Goal: Register for event/course

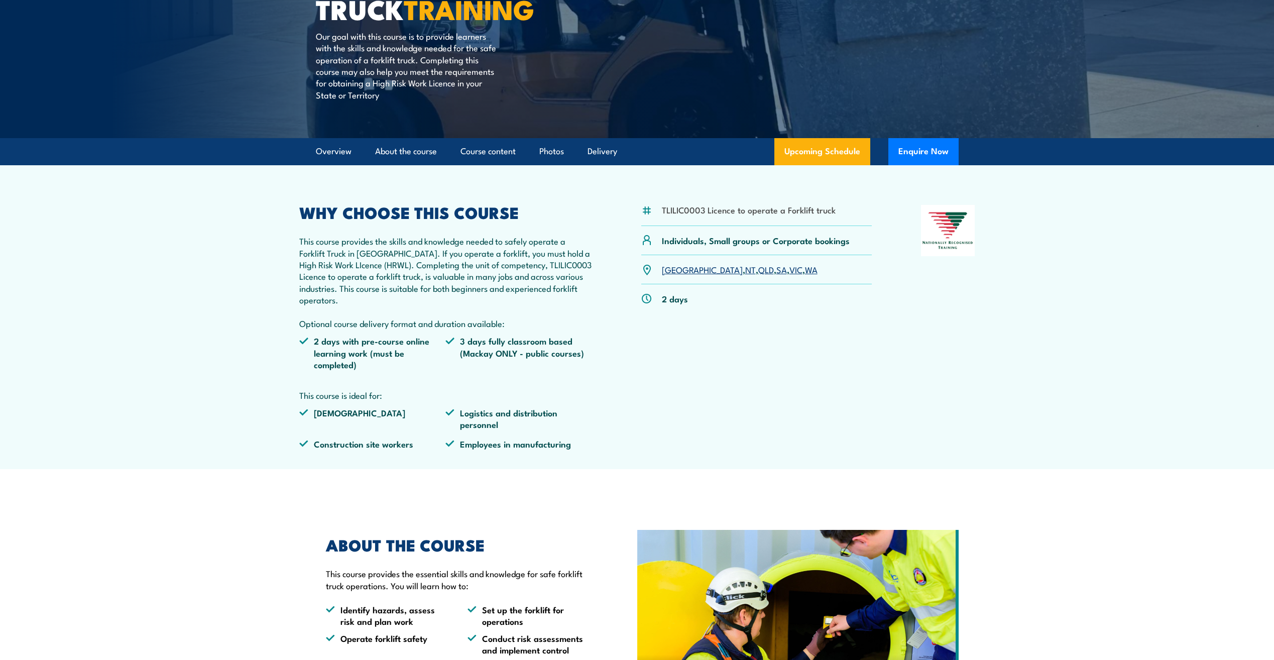
scroll to position [184, 0]
click at [502, 153] on link "Course content" at bounding box center [487, 151] width 55 height 27
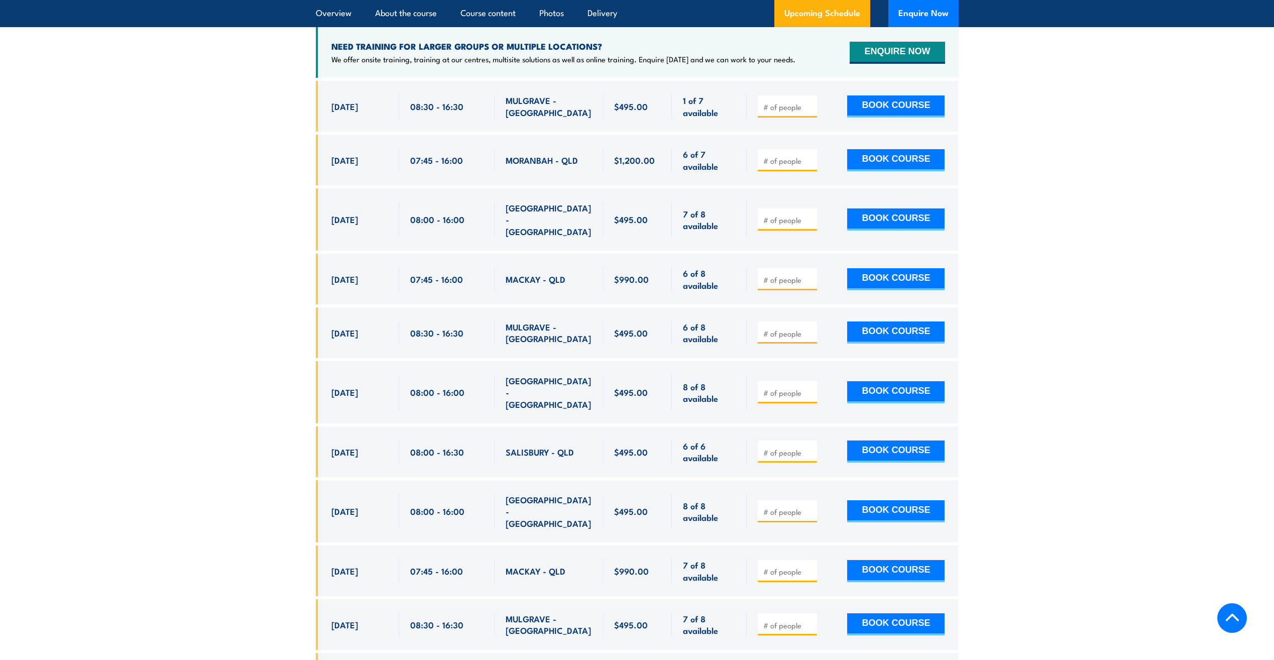
scroll to position [1811, 0]
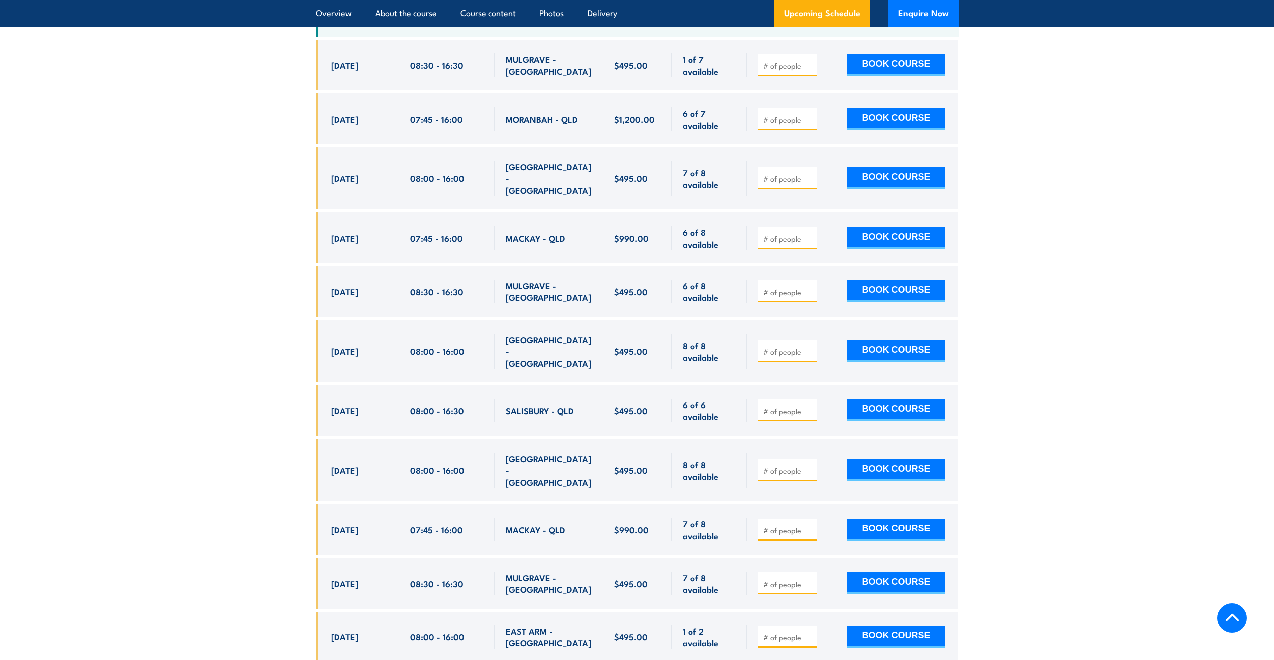
click at [662, 165] on div "$495.00" at bounding box center [637, 178] width 69 height 62
drag, startPoint x: 662, startPoint y: 165, endPoint x: 613, endPoint y: 211, distance: 67.1
click at [613, 212] on div "$990.00" at bounding box center [637, 237] width 69 height 51
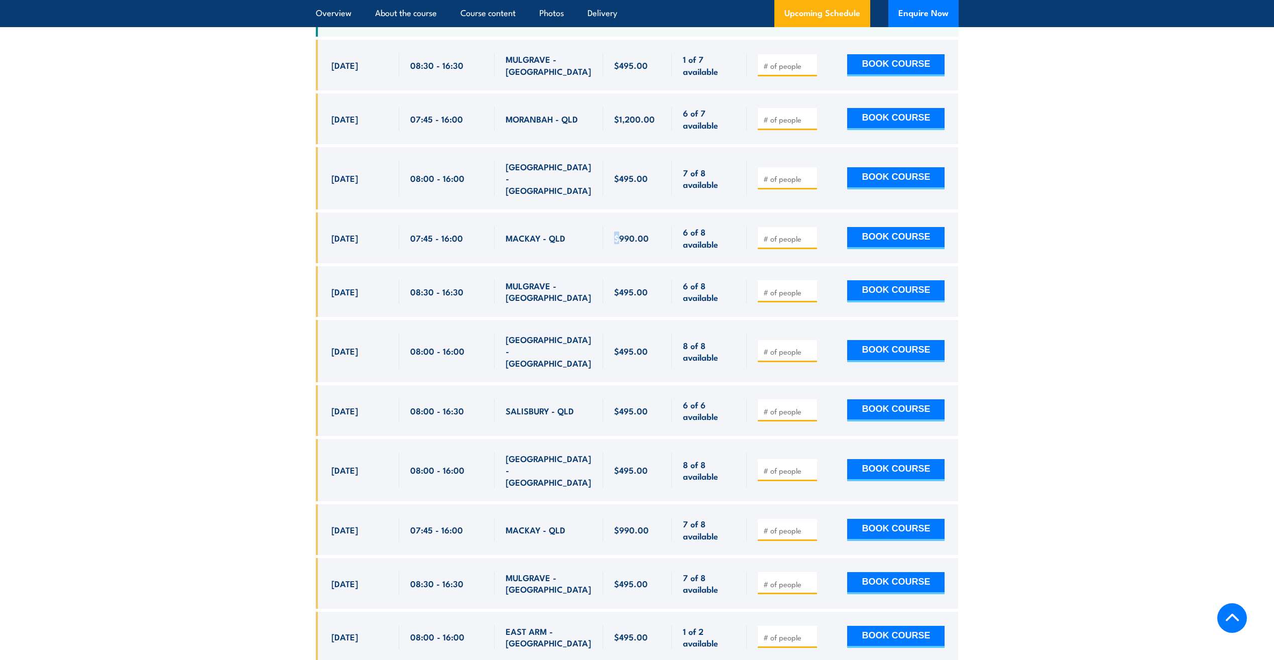
click at [613, 212] on div "$990.00" at bounding box center [637, 237] width 69 height 51
click at [611, 212] on div "$990.00" at bounding box center [637, 237] width 69 height 51
click at [627, 286] on span "$495.00" at bounding box center [631, 292] width 34 height 12
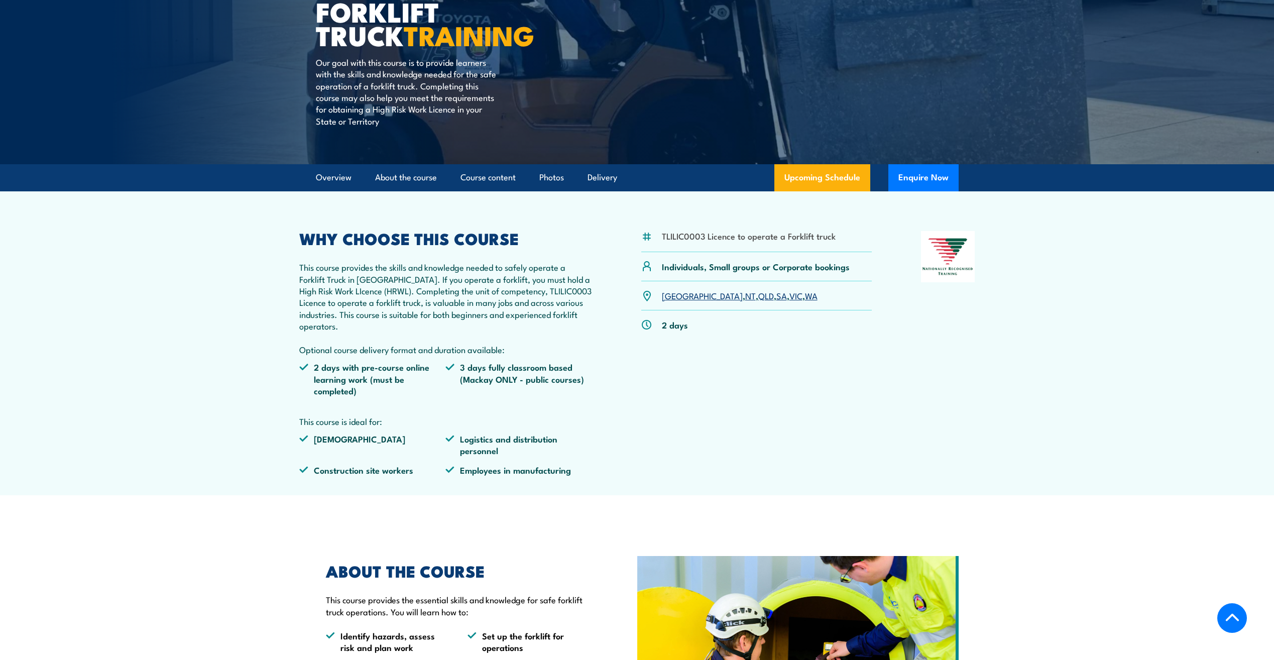
scroll to position [154, 0]
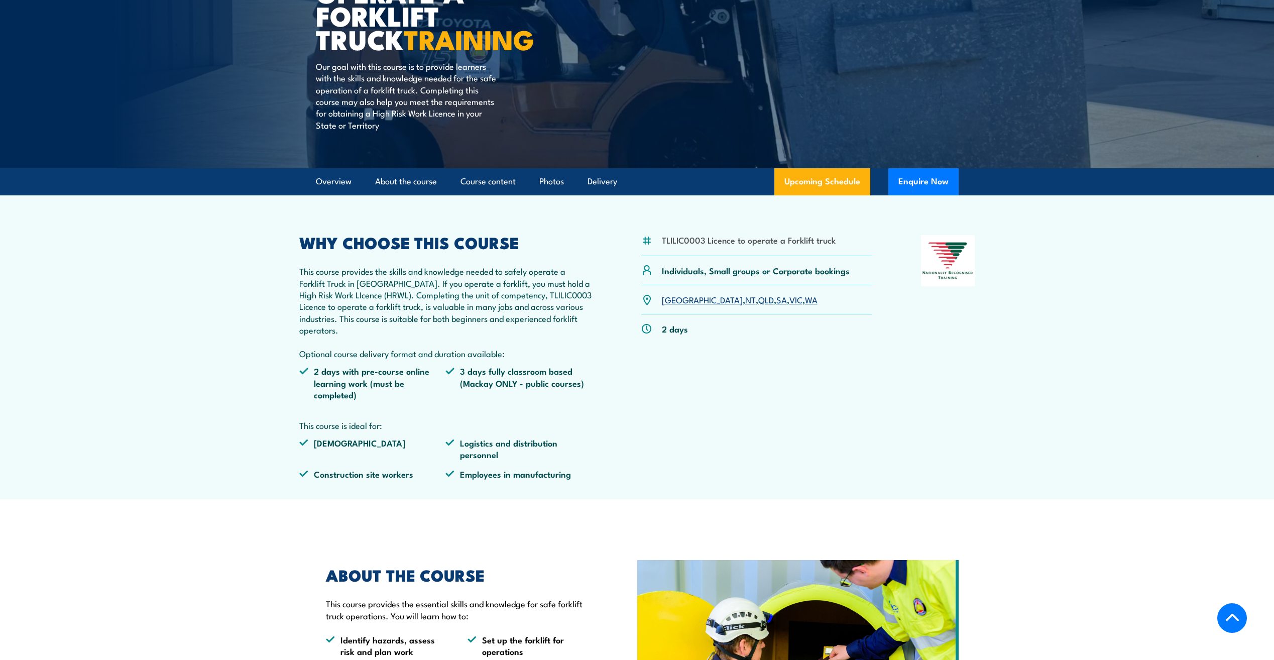
click at [757, 241] on li "TLILIC0003 Licence to operate a Forklift truck" at bounding box center [749, 240] width 174 height 12
drag, startPoint x: 757, startPoint y: 241, endPoint x: 743, endPoint y: 274, distance: 36.0
click at [743, 274] on p "Individuals, Small groups or Corporate bookings" at bounding box center [756, 271] width 188 height 12
click at [741, 274] on p "Individuals, Small groups or Corporate bookings" at bounding box center [756, 271] width 188 height 12
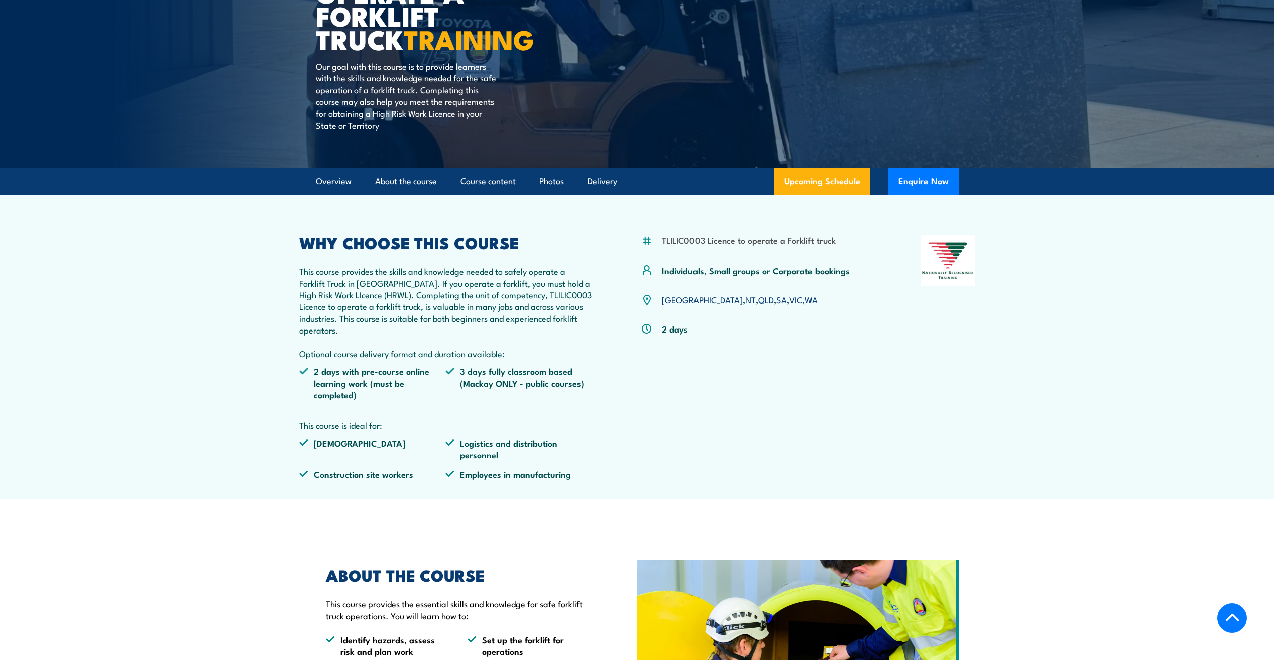
click at [616, 312] on div "TLILIC0003 Licence to operate a Forklift truck Individuals, Small groups or Cor…" at bounding box center [637, 361] width 676 height 252
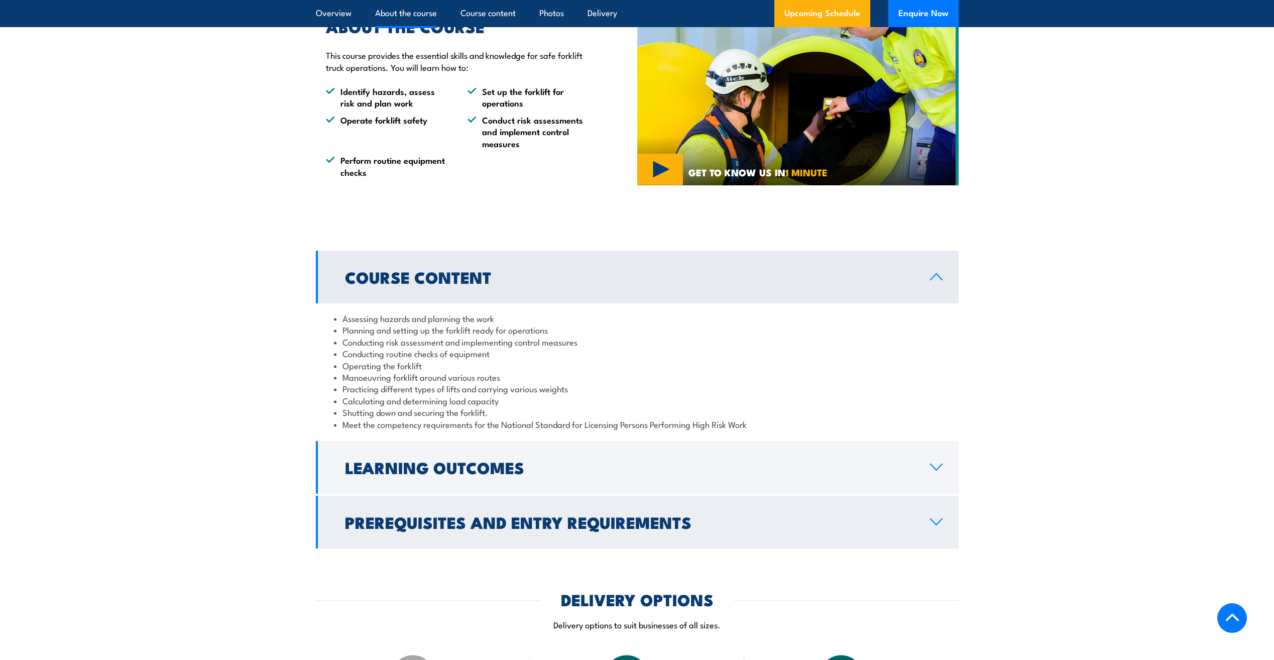
scroll to position [706, 0]
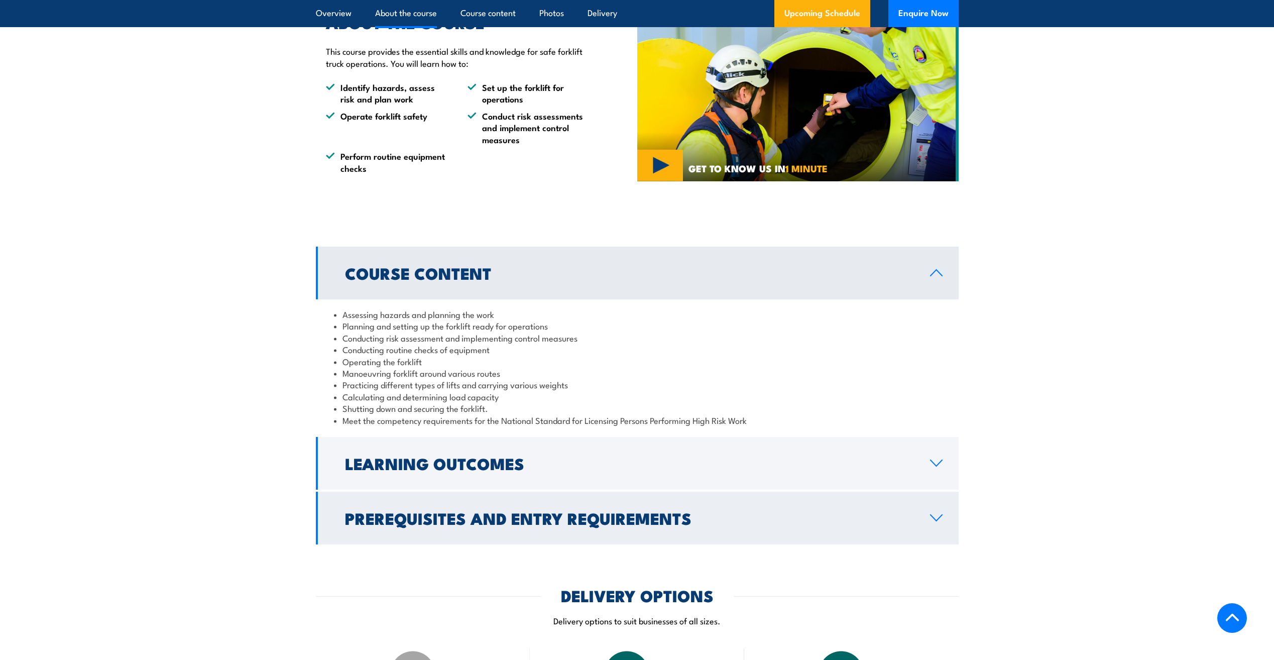
click at [383, 515] on h2 "Prerequisites and Entry Requirements" at bounding box center [629, 518] width 569 height 14
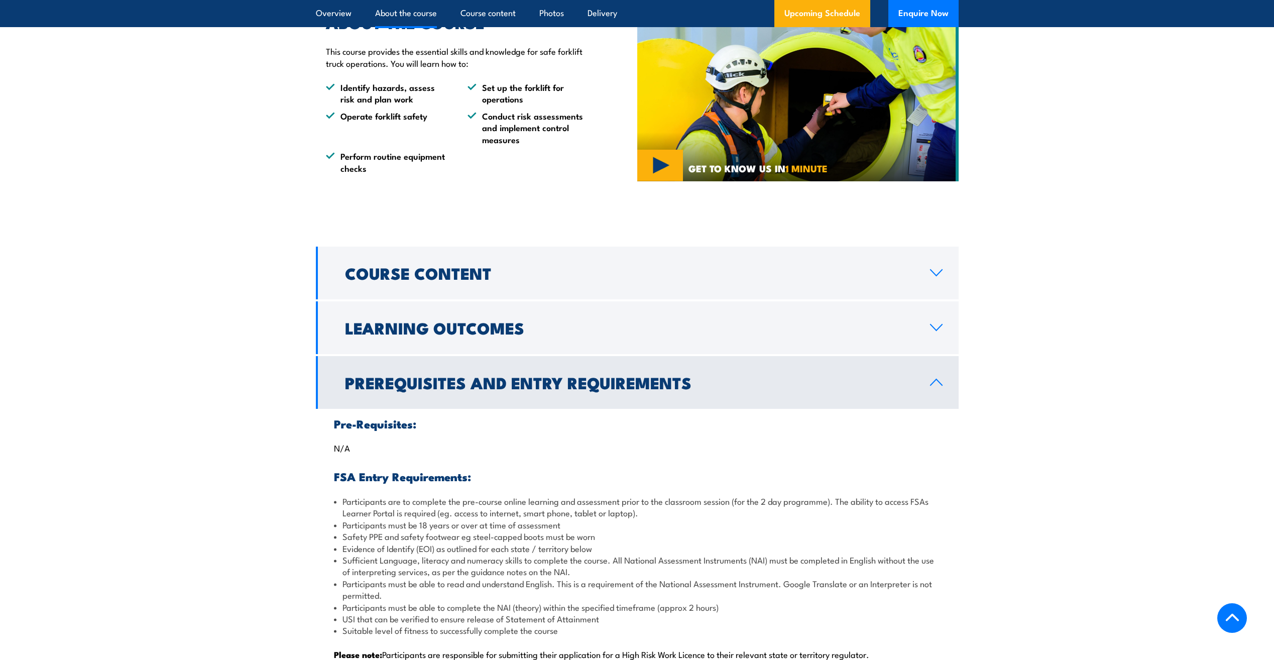
click at [432, 375] on h2 "Prerequisites and Entry Requirements" at bounding box center [629, 382] width 569 height 14
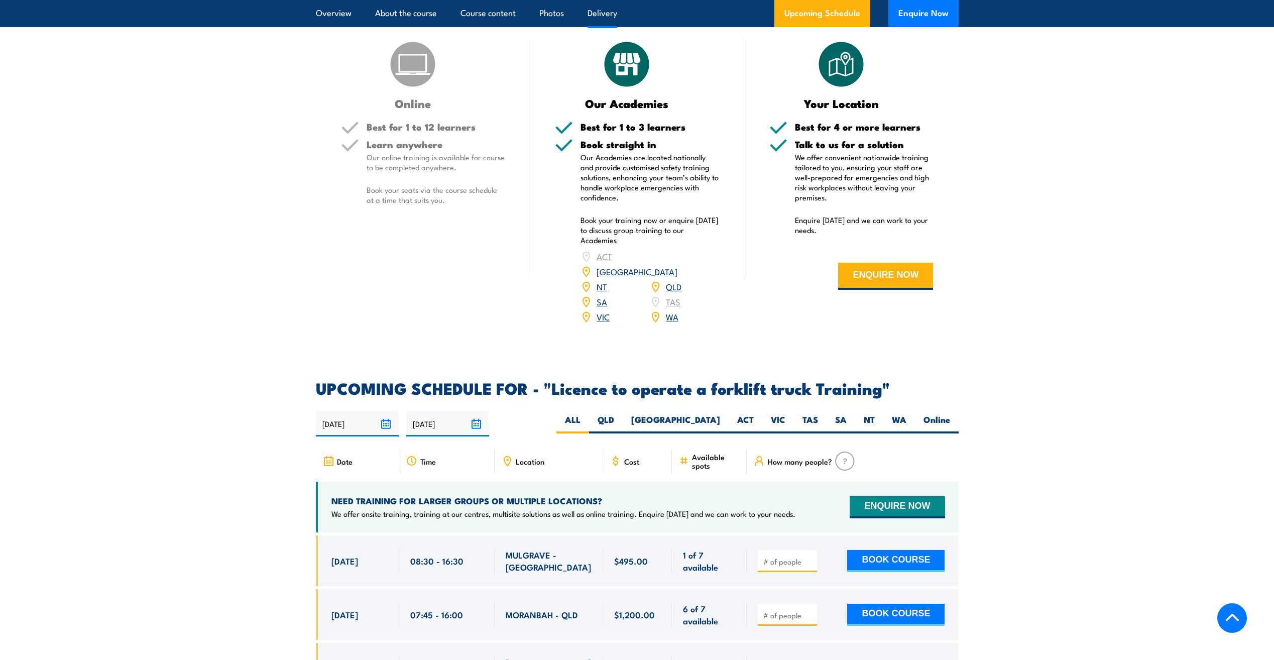
scroll to position [1258, 0]
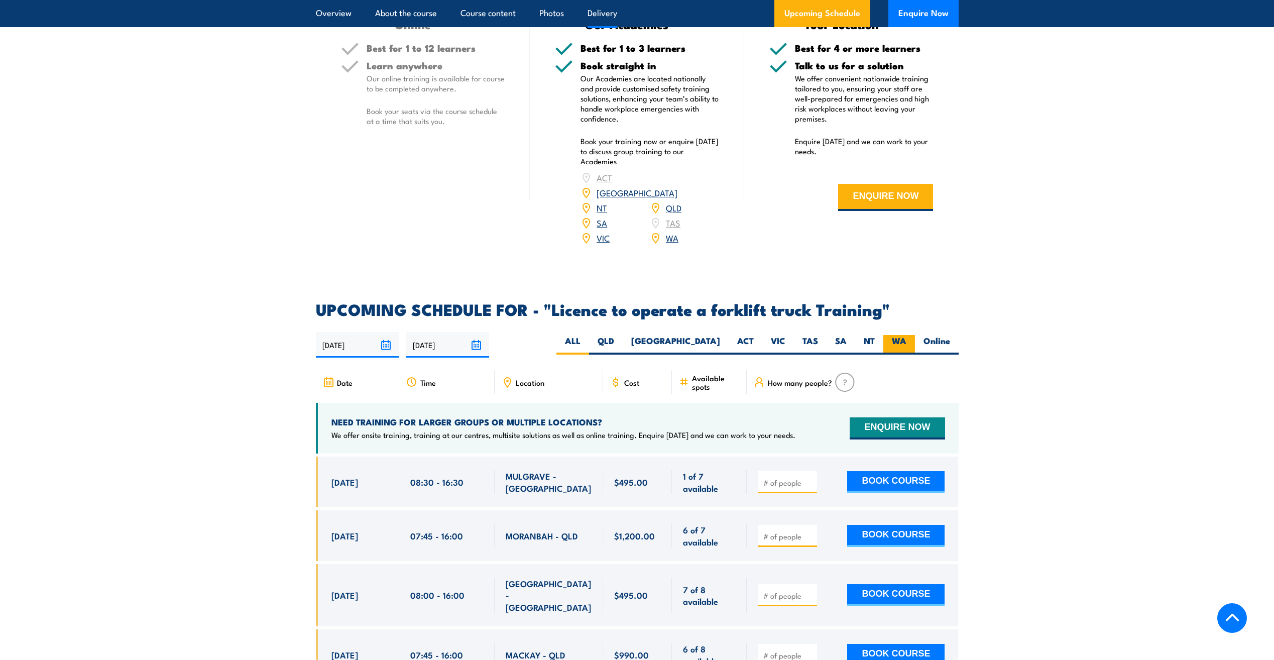
click at [897, 335] on label "WA" at bounding box center [899, 345] width 32 height 20
click at [906, 335] on input "WA" at bounding box center [909, 338] width 7 height 7
radio input "true"
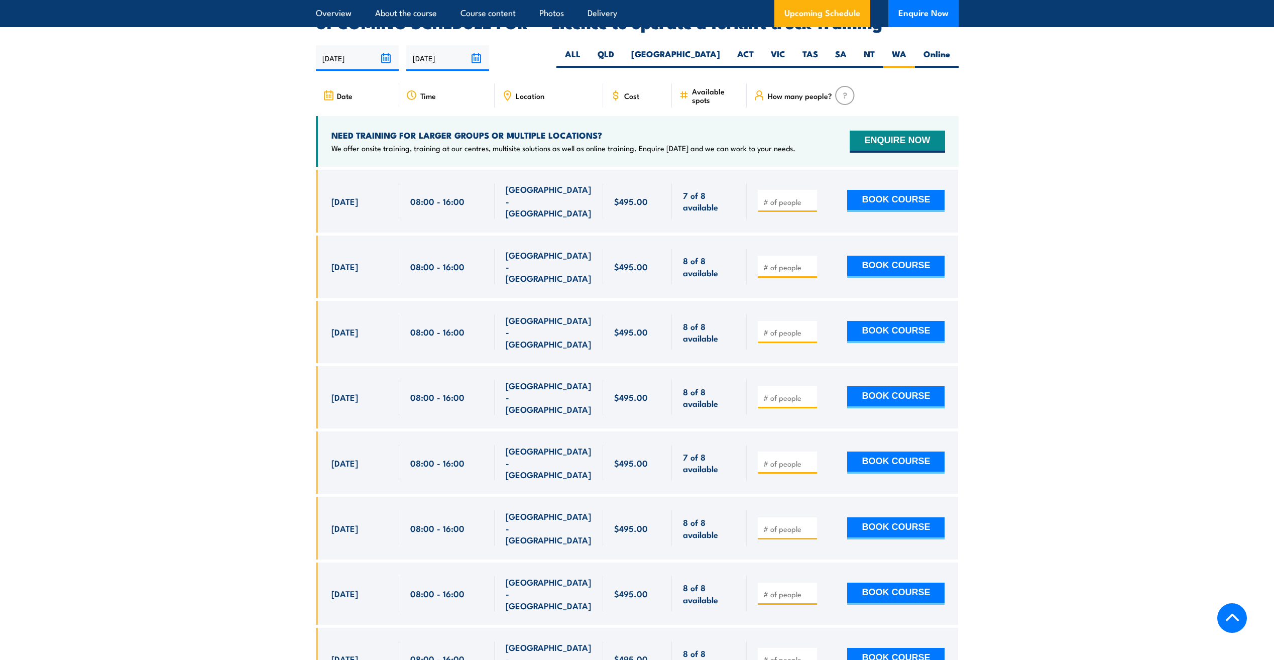
scroll to position [1865, 0]
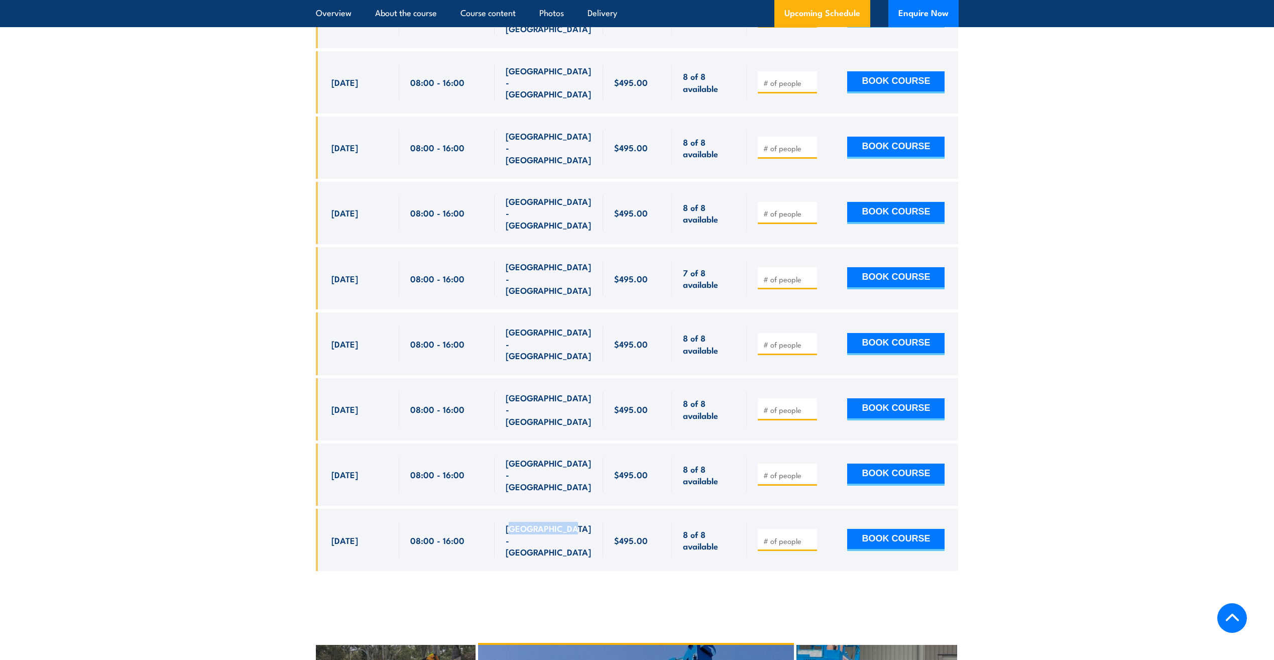
drag, startPoint x: 511, startPoint y: 427, endPoint x: 574, endPoint y: 422, distance: 63.5
click at [574, 522] on span "[GEOGRAPHIC_DATA] - [GEOGRAPHIC_DATA]" at bounding box center [549, 539] width 86 height 35
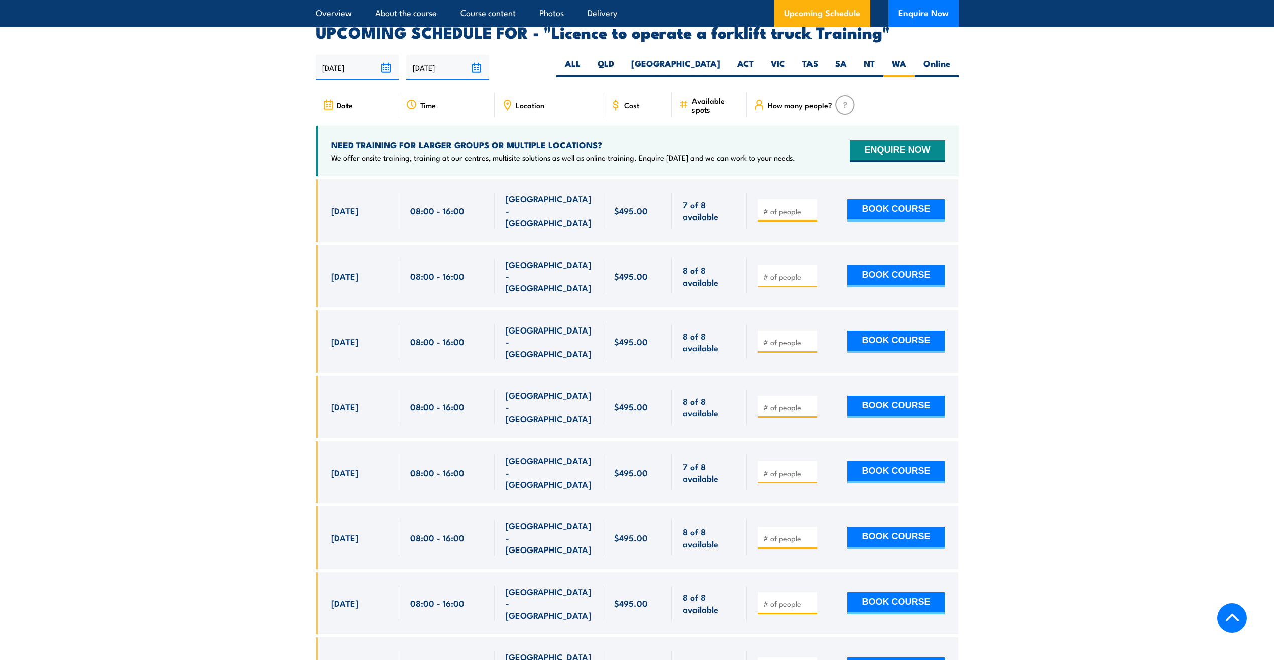
scroll to position [1681, 0]
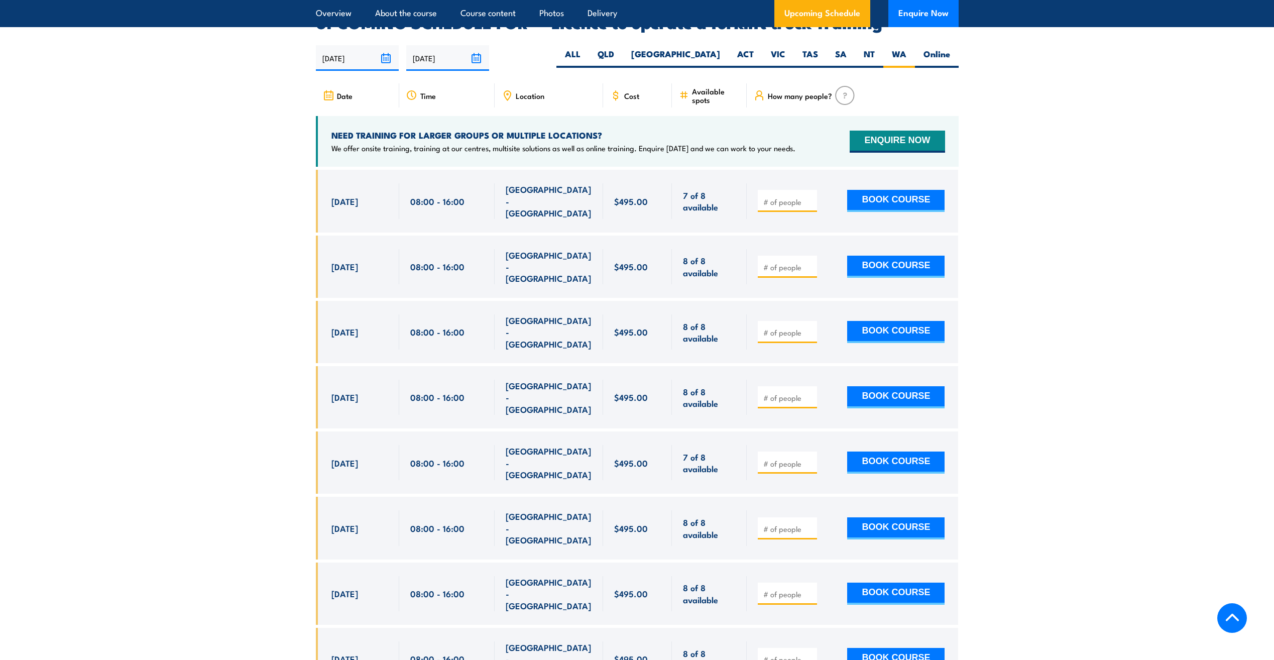
click at [799, 197] on input "number" at bounding box center [788, 202] width 50 height 10
type input "1"
click at [1008, 183] on section "UPCOMING SCHEDULE FOR - "Licence to operate a forklift truck Training" 22/08/20…" at bounding box center [637, 392] width 1274 height 755
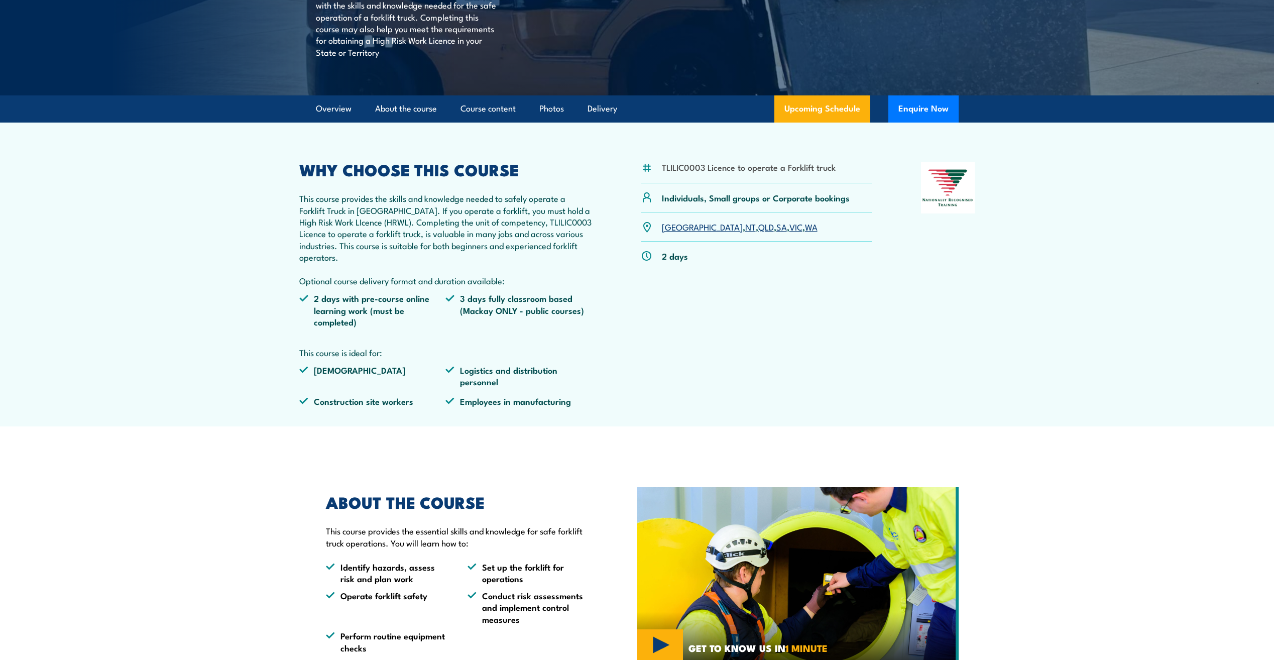
scroll to position [24, 0]
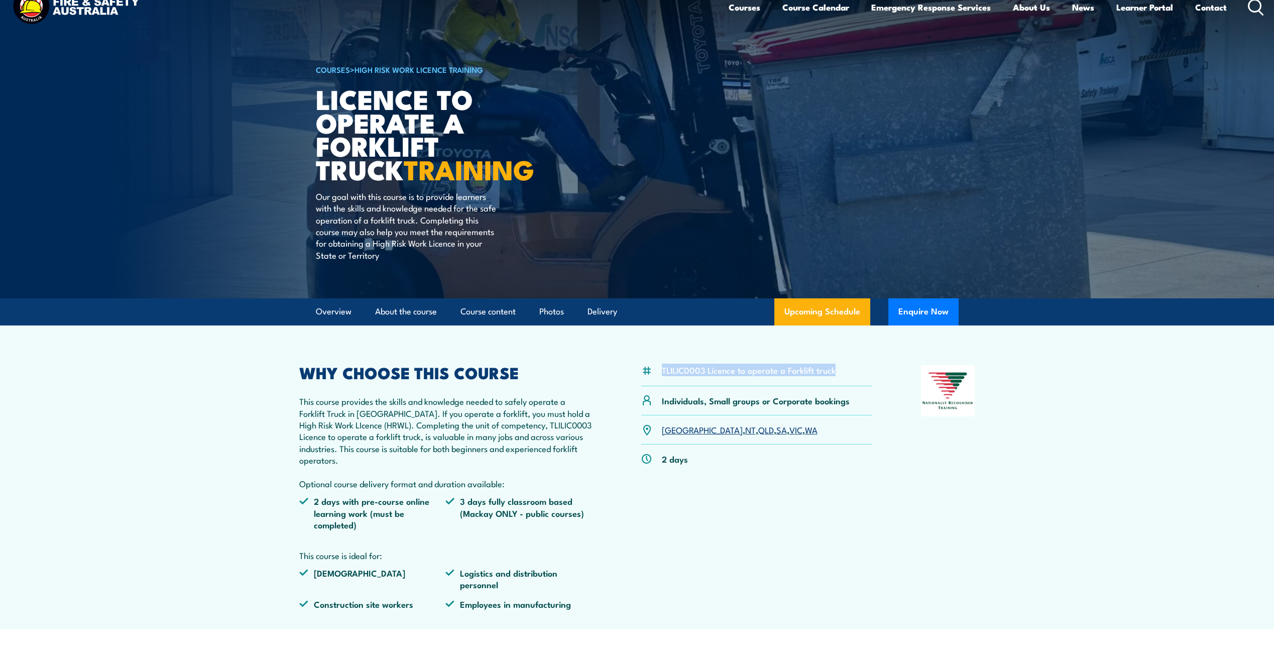
drag, startPoint x: 662, startPoint y: 371, endPoint x: 868, endPoint y: 370, distance: 205.9
click at [868, 370] on div "TLILIC0003 Licence to operate a Forklift truck" at bounding box center [756, 375] width 231 height 21
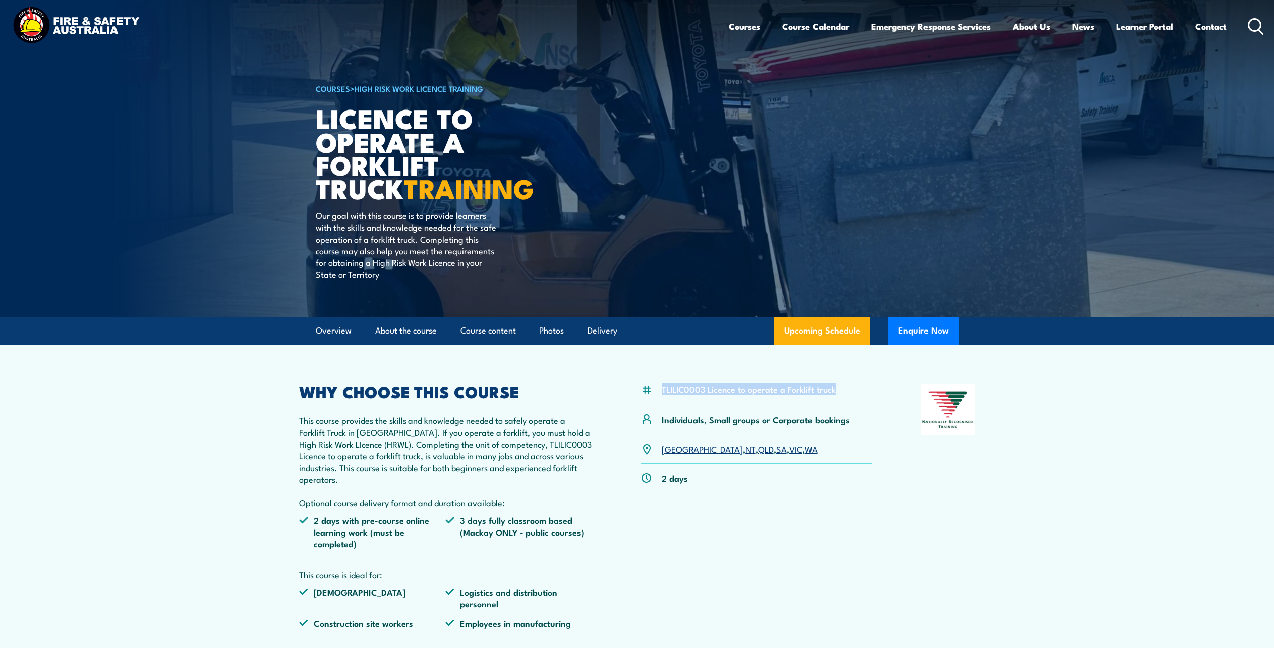
scroll to position [0, 0]
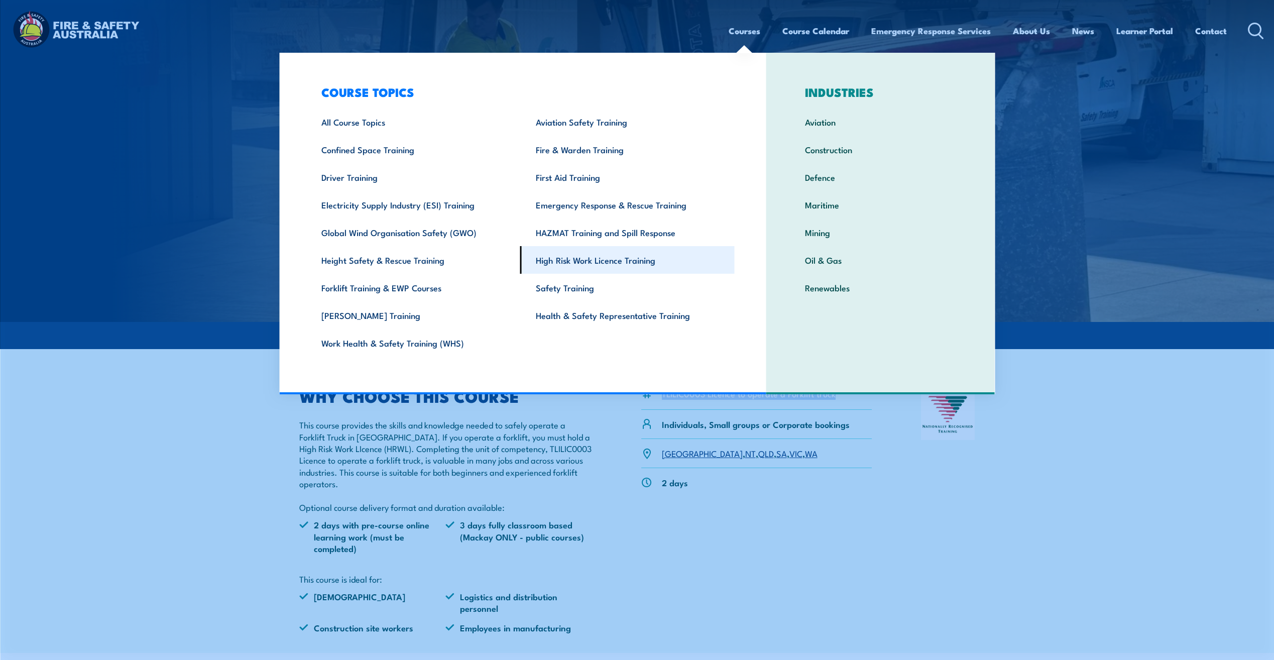
click at [601, 263] on link "High Risk Work Licence Training" at bounding box center [627, 260] width 214 height 28
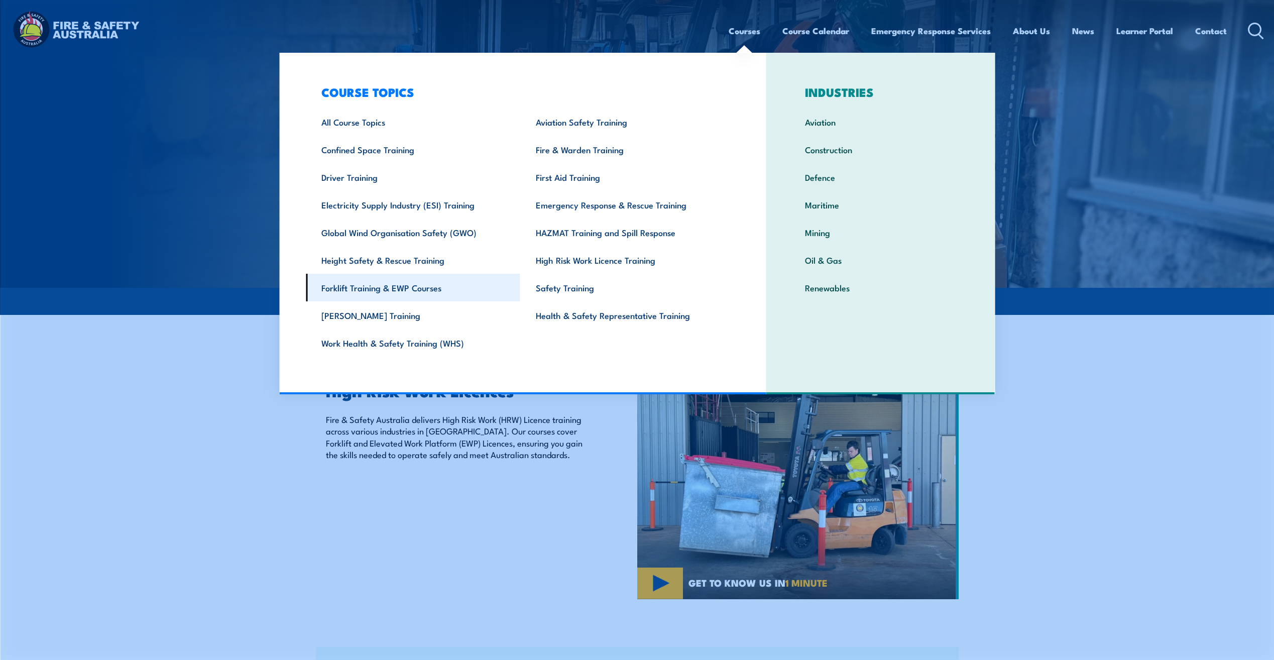
click at [442, 284] on link "Forklift Training & EWP Courses" at bounding box center [413, 288] width 214 height 28
